Goal: Navigation & Orientation: Find specific page/section

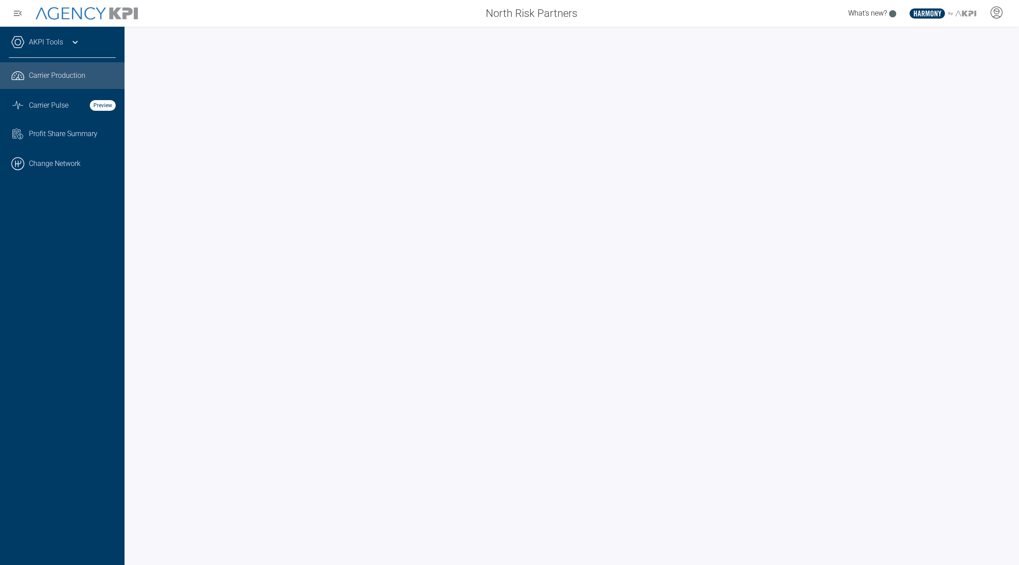
click at [70, 48] on div "AKPI Tools" at bounding box center [62, 47] width 107 height 22
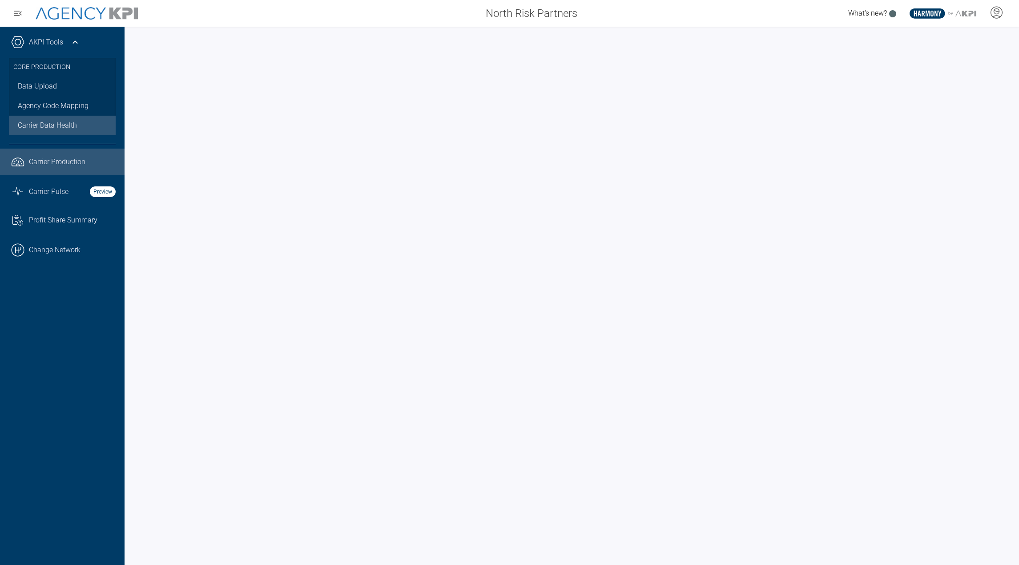
click at [52, 116] on link "Carrier Data Health" at bounding box center [62, 126] width 107 height 20
click at [53, 88] on link "Data Upload" at bounding box center [62, 87] width 107 height 20
click at [999, 11] on icon at bounding box center [996, 11] width 5 height 5
click at [954, 78] on span "AgencyKPI Help Portal" at bounding box center [967, 81] width 67 height 7
click at [72, 39] on icon at bounding box center [75, 42] width 11 height 11
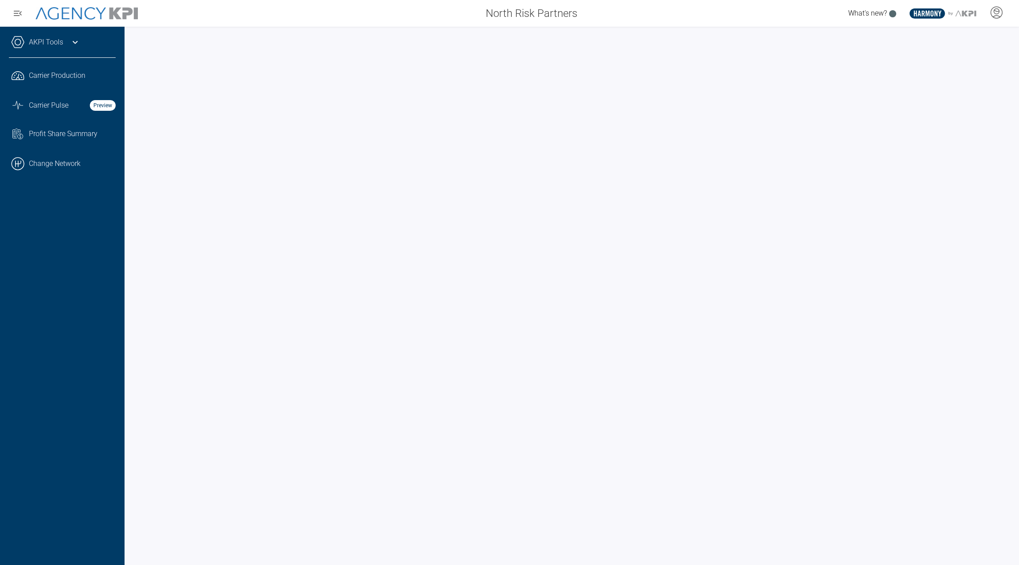
click at [71, 41] on icon at bounding box center [75, 42] width 11 height 11
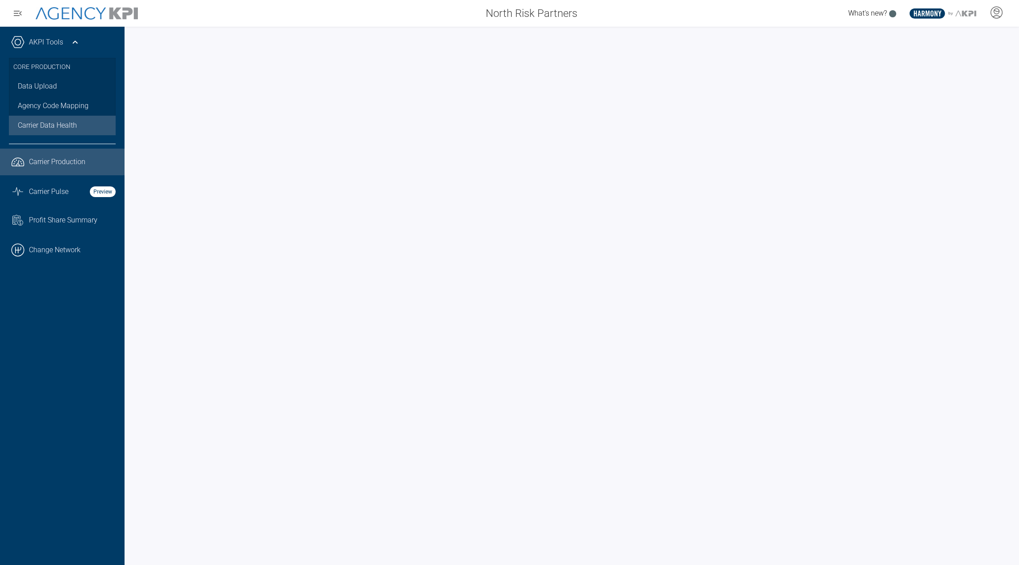
click at [48, 170] on link ".cls-1{fill:none;stroke:#221f20;stroke-linecap:round;stroke-linejoin:round;stro…" at bounding box center [62, 162] width 125 height 27
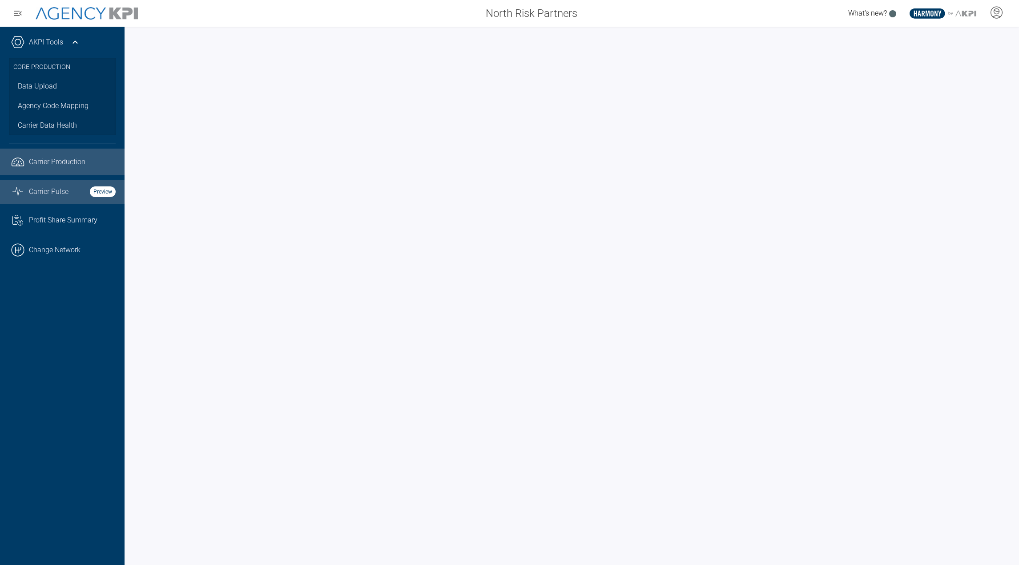
click at [57, 197] on span "Carrier Pulse" at bounding box center [49, 191] width 40 height 11
click at [48, 110] on link "Agency Code Mapping" at bounding box center [62, 106] width 107 height 20
click at [635, 30] on div at bounding box center [572, 296] width 895 height 538
click at [74, 166] on span "Carrier Production" at bounding box center [57, 162] width 57 height 11
click at [71, 188] on div "Carrier Pulse Preview" at bounding box center [72, 191] width 87 height 11
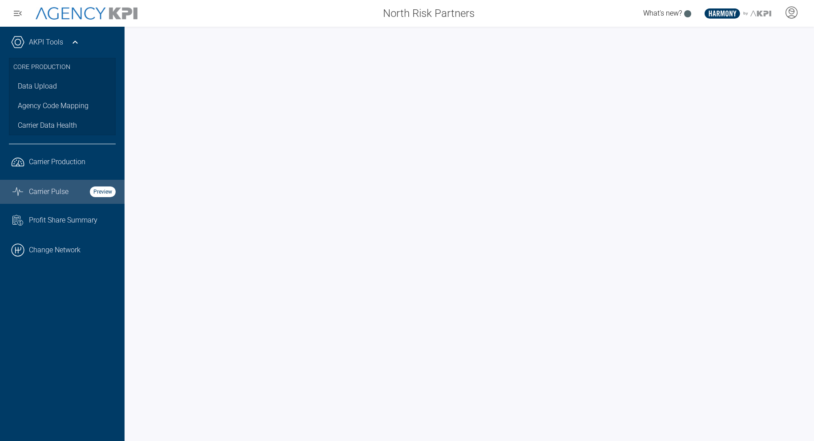
click at [313, 28] on div at bounding box center [470, 234] width 690 height 414
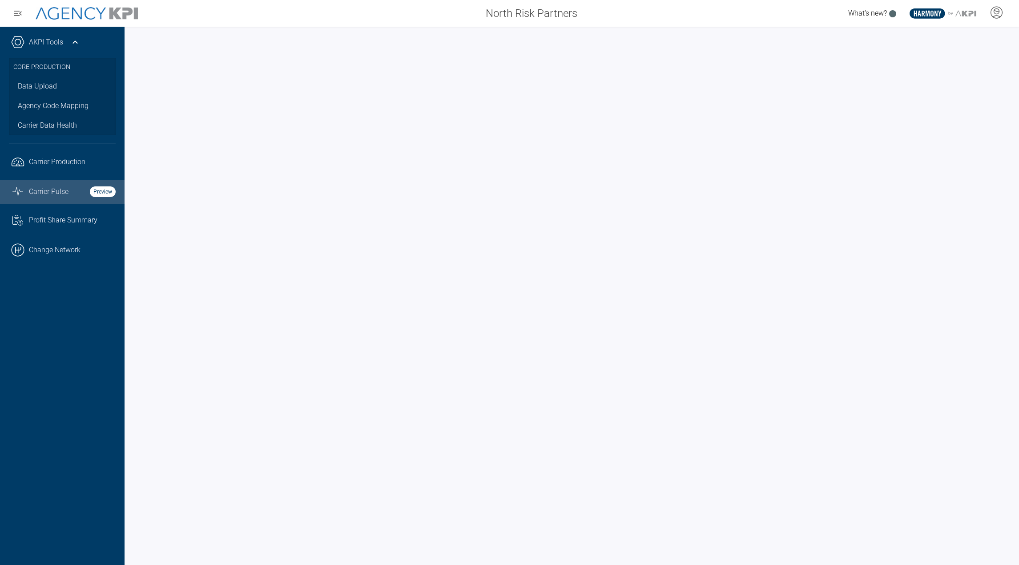
click at [73, 44] on icon at bounding box center [75, 42] width 11 height 11
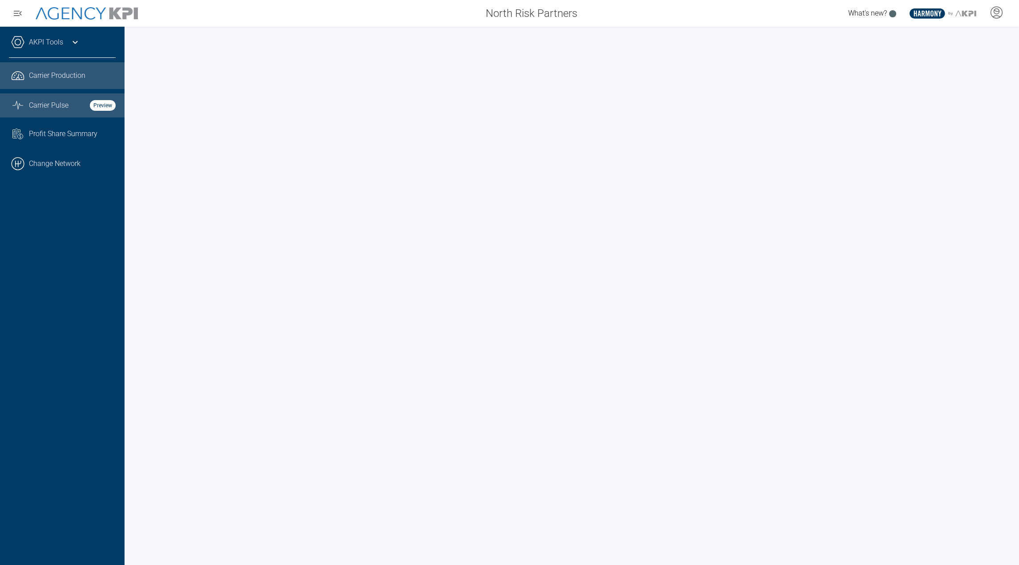
click at [62, 70] on span "Carrier Production" at bounding box center [57, 75] width 57 height 11
click at [57, 54] on div "AKPI Tools" at bounding box center [62, 47] width 107 height 22
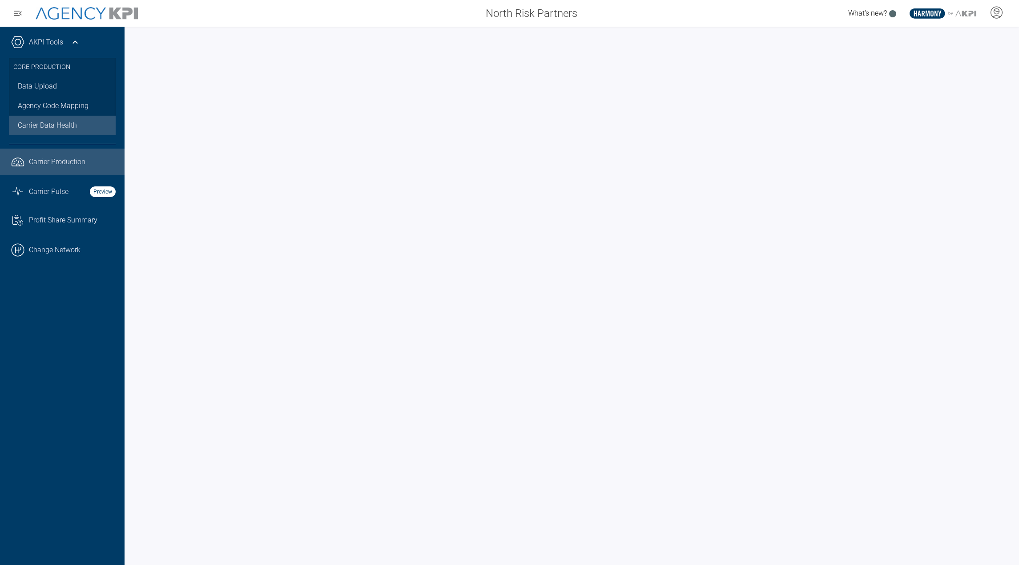
click at [50, 127] on span "Carrier Data Health" at bounding box center [47, 125] width 59 height 11
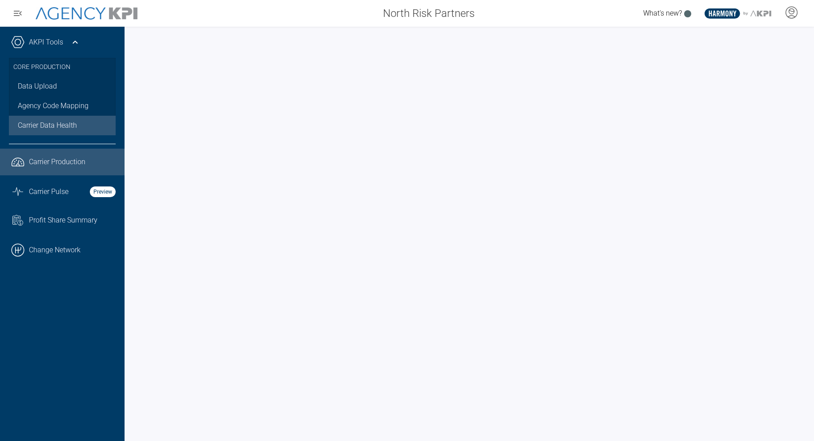
click at [56, 166] on span "Carrier Production" at bounding box center [57, 162] width 57 height 11
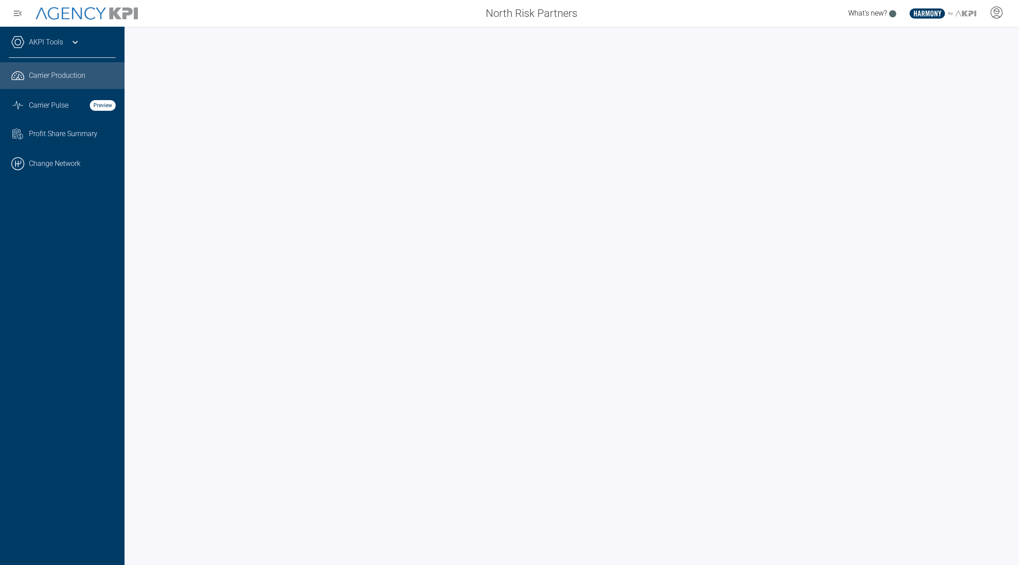
click at [65, 44] on div "AKPI Tools" at bounding box center [62, 47] width 107 height 22
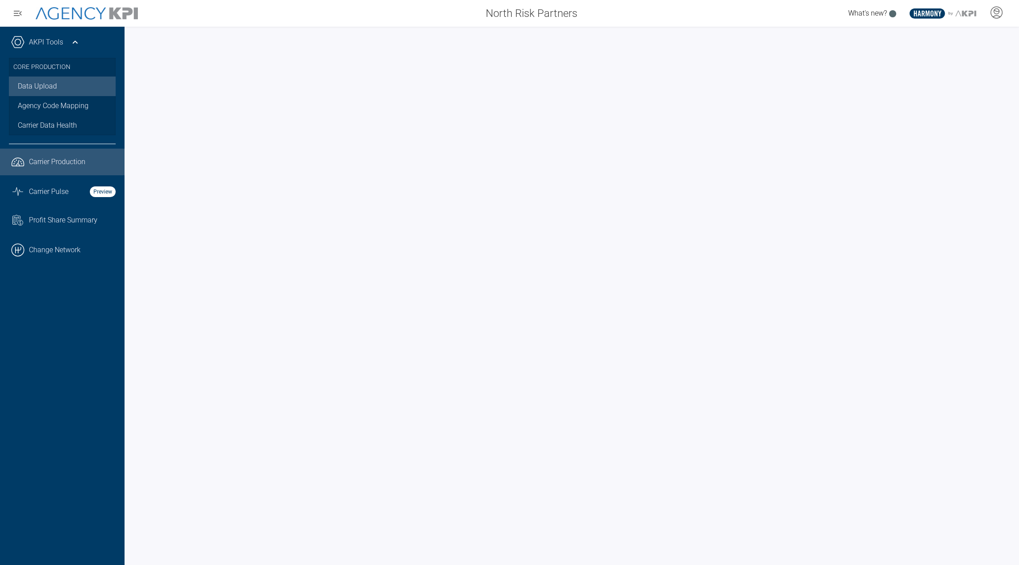
click at [53, 85] on link "Data Upload" at bounding box center [62, 87] width 107 height 20
click at [69, 194] on div "Carrier Pulse Preview" at bounding box center [72, 191] width 87 height 11
click at [40, 158] on span "Carrier Production" at bounding box center [57, 162] width 57 height 11
